Goal: Unclear

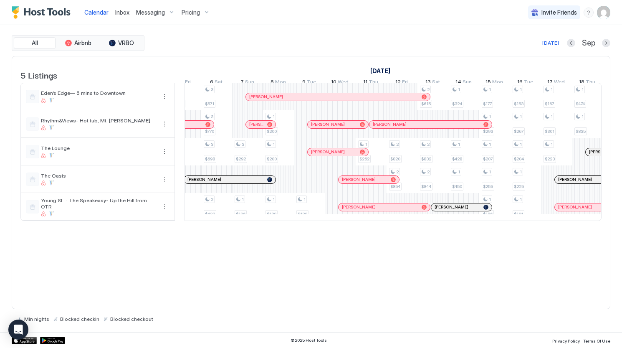
scroll to position [0, 849]
click at [288, 187] on div "1 $154 1 $225 1 $200 1 $225 1 $200 1 $225 1 $130 1 $200 1 $200 1 $225 1 $130 1 …" at bounding box center [153, 151] width 1636 height 137
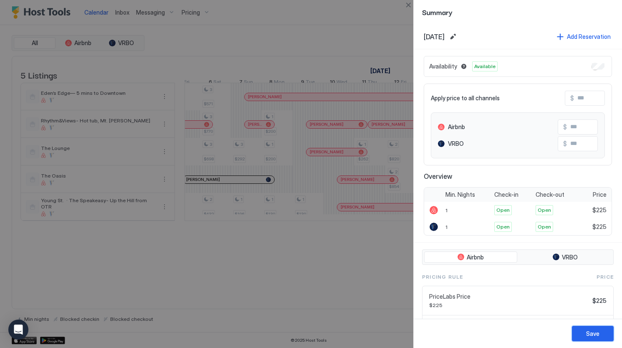
click at [587, 330] on div "Save" at bounding box center [592, 333] width 13 height 9
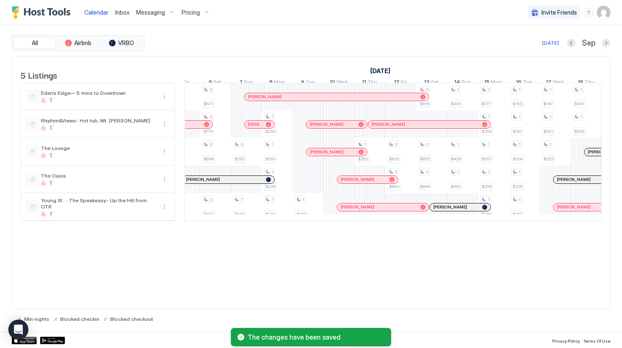
click at [311, 184] on div "1 $154 1 $225 1 $200 1 $225 1 $200 1 $225 1 $130 1 $200 1 $200 1 $225 1 $130 1 …" at bounding box center [153, 151] width 1636 height 137
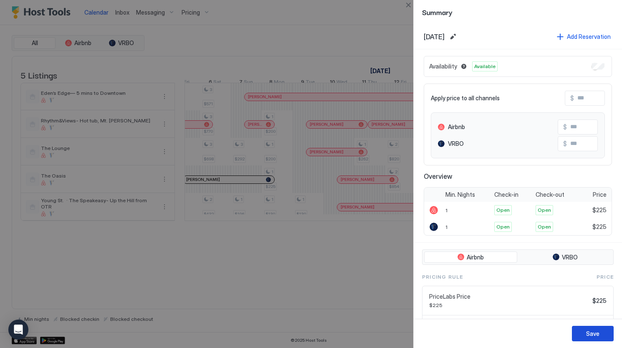
click at [592, 334] on div "Save" at bounding box center [592, 333] width 13 height 9
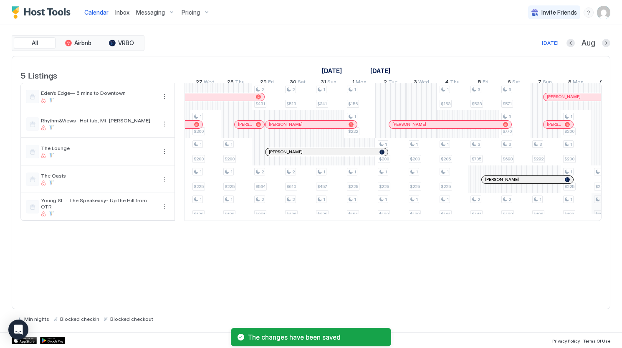
scroll to position [0, 818]
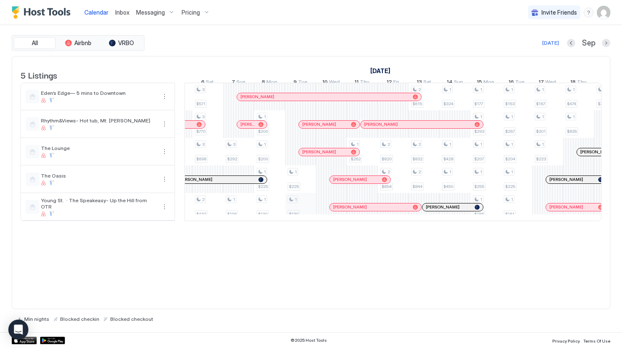
click at [385, 211] on div "[PERSON_NAME]" at bounding box center [375, 207] width 91 height 8
